Goal: Check status: Check status

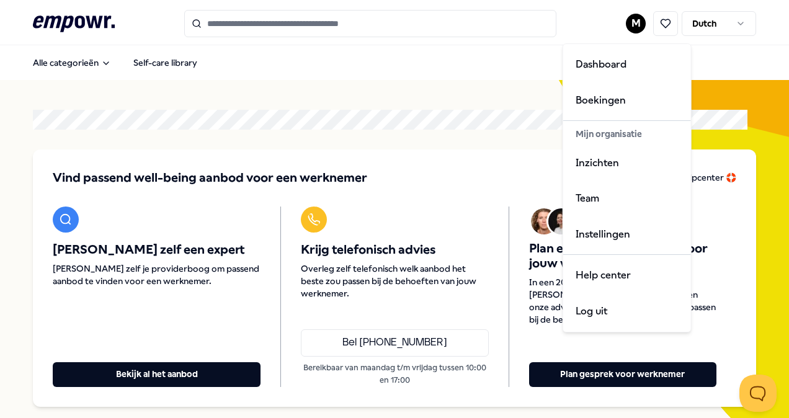
click at [631, 26] on html ".empowr-logo_svg__cls-1{fill:#03032f} M Dutch Alle categorieën Self-care librar…" at bounding box center [394, 209] width 789 height 418
click at [595, 94] on div "Boekingen" at bounding box center [627, 100] width 123 height 36
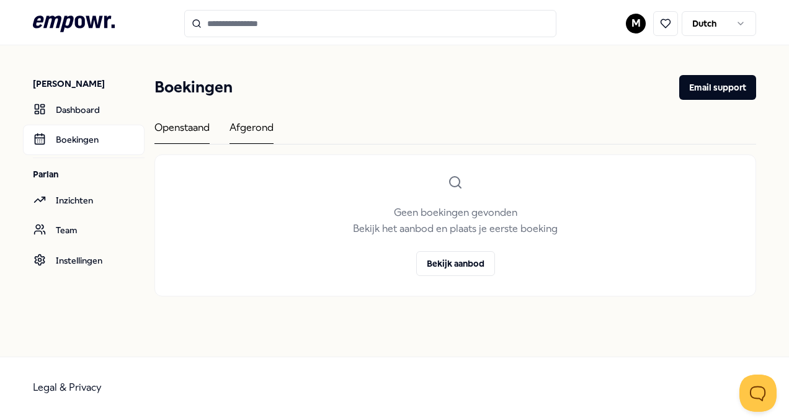
click at [259, 133] on div "Afgerond" at bounding box center [251, 132] width 44 height 24
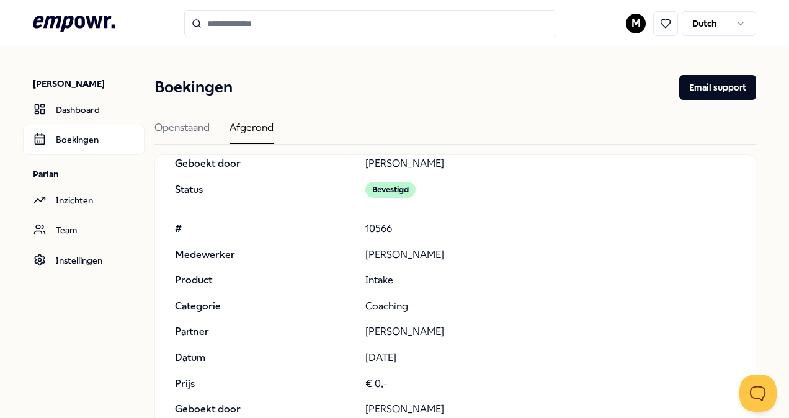
scroll to position [2666, 0]
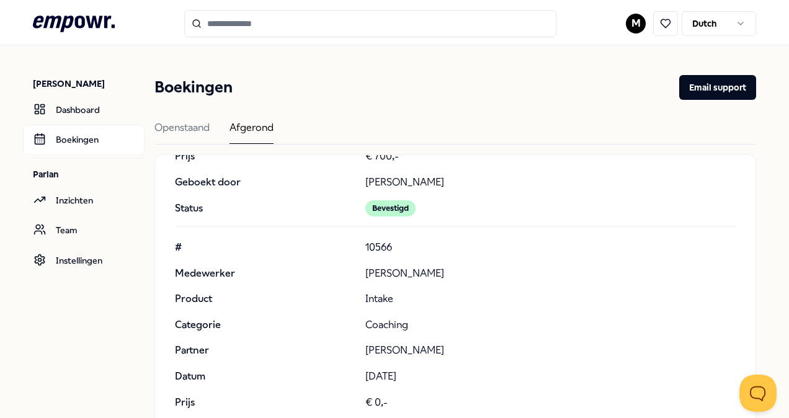
click at [324, 251] on div "# 10566 Medewerker [PERSON_NAME] Product Intake Categorie Coaching Partner [PER…" at bounding box center [455, 350] width 561 height 223
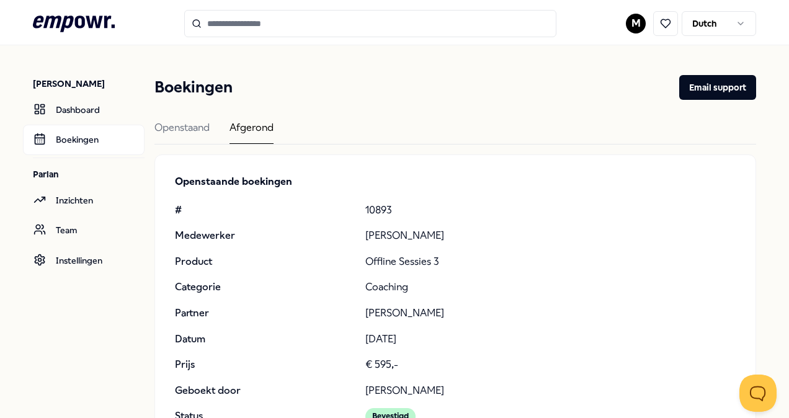
scroll to position [0, 0]
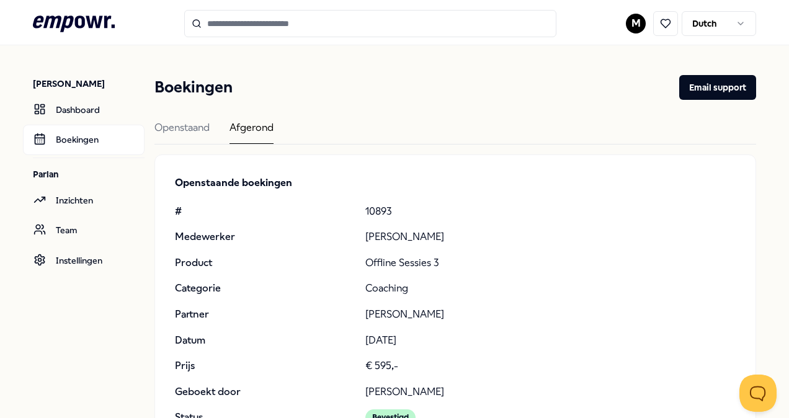
click at [87, 9] on header ".empowr-logo_svg__cls-1{fill:#03032f} M Dutch" at bounding box center [394, 22] width 789 height 45
click at [86, 21] on icon ".empowr-logo_svg__cls-1{fill:#03032f}" at bounding box center [74, 23] width 82 height 23
